Goal: Task Accomplishment & Management: Manage account settings

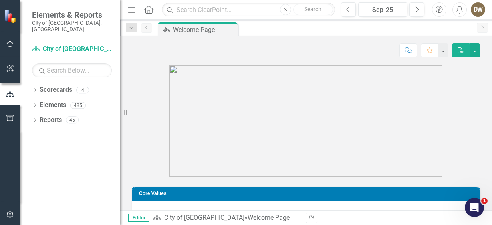
click at [130, 9] on icon "button" at bounding box center [131, 10] width 7 height 6
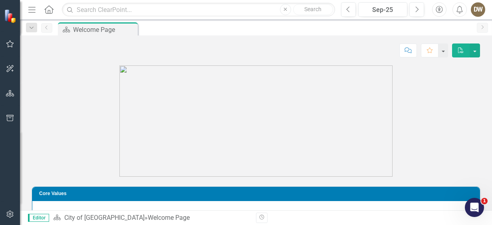
click at [46, 8] on icon "Home" at bounding box center [48, 9] width 10 height 8
click at [9, 19] on img at bounding box center [11, 16] width 14 height 14
click at [9, 43] on icon "button" at bounding box center [10, 44] width 8 height 6
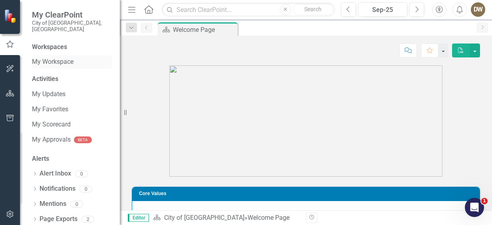
click at [48, 57] on link "My Workspace" at bounding box center [72, 61] width 80 height 9
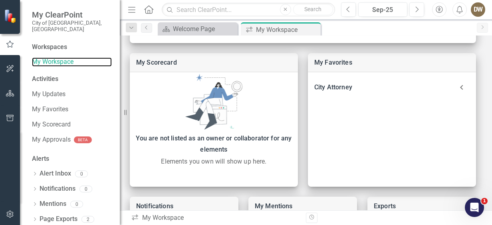
scroll to position [195, 0]
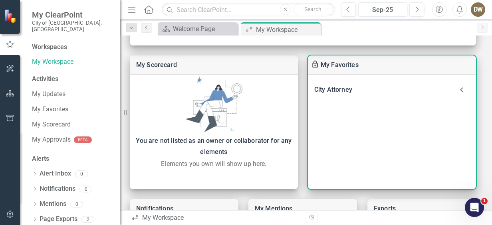
click at [462, 89] on icon at bounding box center [461, 90] width 16 height 16
click at [385, 111] on link "Department Measures" at bounding box center [365, 111] width 65 height 8
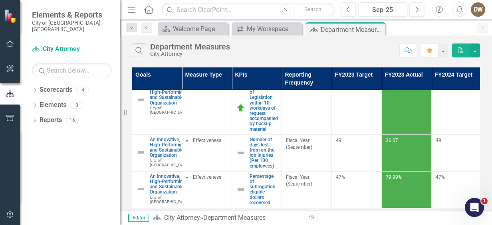
scroll to position [41, 0]
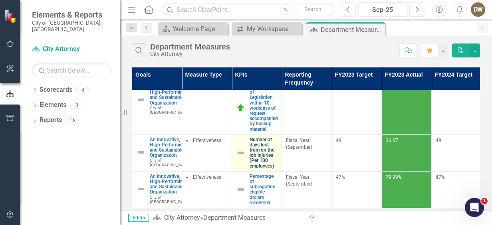
click at [258, 137] on link "Number of days lost from on the job injuries (Per 100 employees)" at bounding box center [263, 153] width 28 height 32
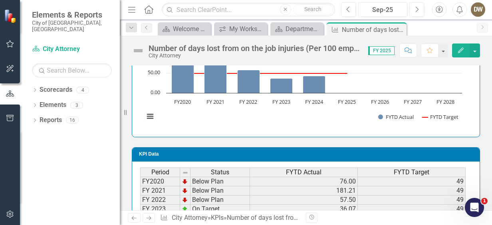
scroll to position [597, 0]
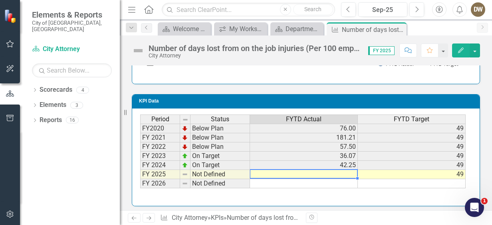
click at [342, 170] on td at bounding box center [304, 174] width 108 height 9
click at [323, 170] on td at bounding box center [304, 174] width 108 height 9
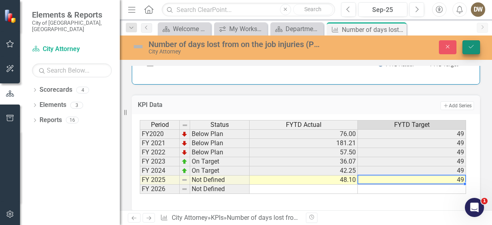
type textarea "49"
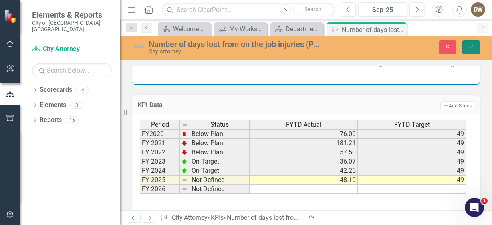
click at [469, 46] on icon "Save" at bounding box center [470, 47] width 7 height 6
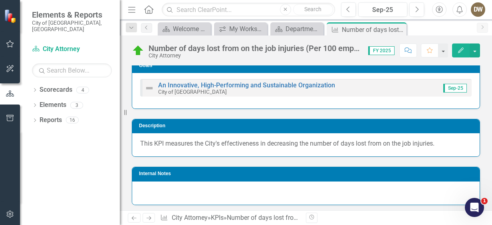
scroll to position [0, 0]
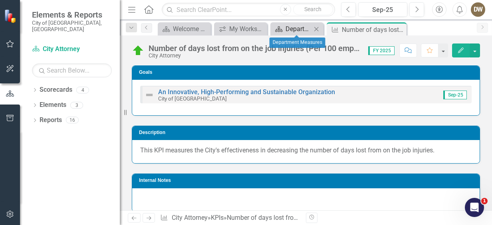
click at [290, 28] on div "Department Measures" at bounding box center [298, 29] width 26 height 10
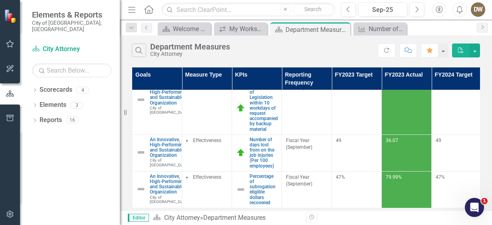
scroll to position [41, 0]
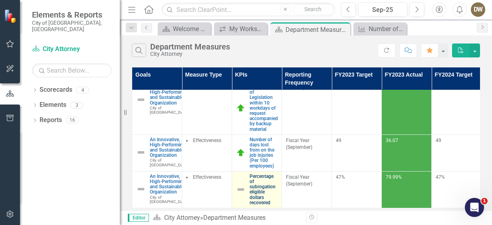
click at [264, 174] on link "Percentage of subrogation eligible dollars recovered" at bounding box center [263, 190] width 28 height 32
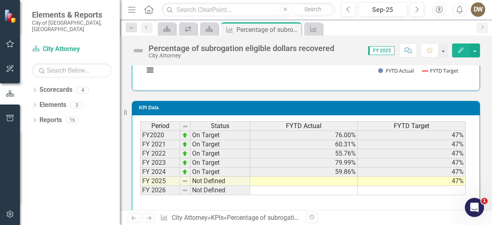
scroll to position [587, 0]
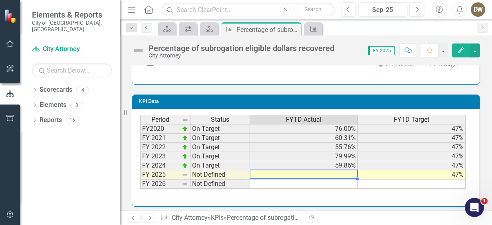
click at [341, 170] on td at bounding box center [304, 174] width 108 height 9
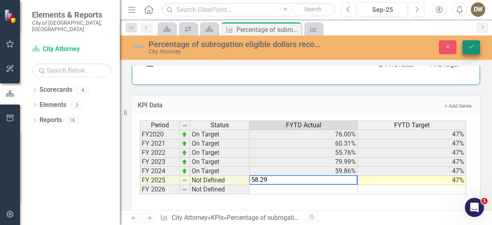
type textarea "58.29"
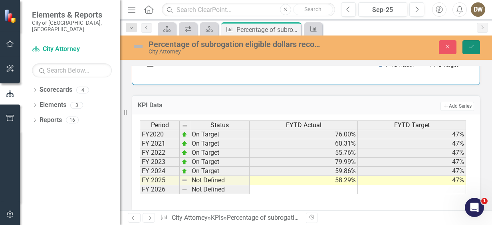
click at [470, 46] on icon "Save" at bounding box center [470, 47] width 7 height 6
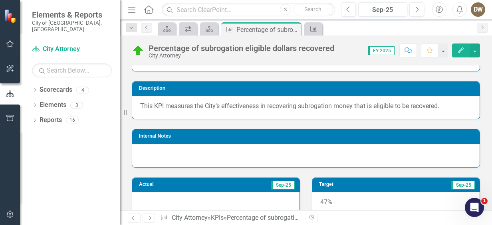
scroll to position [0, 0]
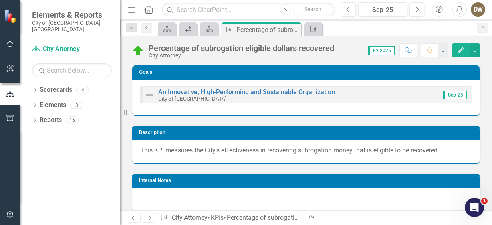
click at [474, 11] on div "DW" at bounding box center [477, 9] width 14 height 14
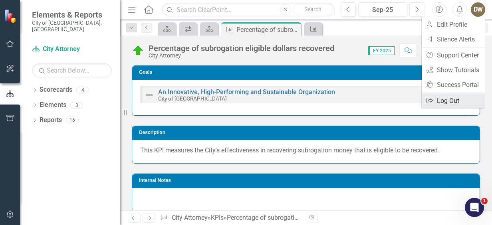
click at [450, 101] on link "Logout Log Out" at bounding box center [452, 100] width 63 height 15
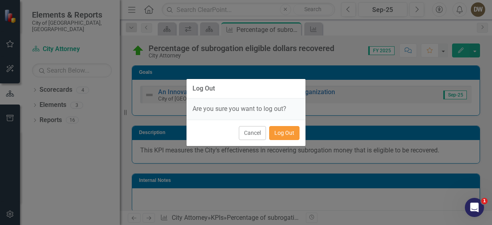
click at [284, 132] on button "Log Out" at bounding box center [284, 133] width 30 height 14
